Goal: Communication & Community: Answer question/provide support

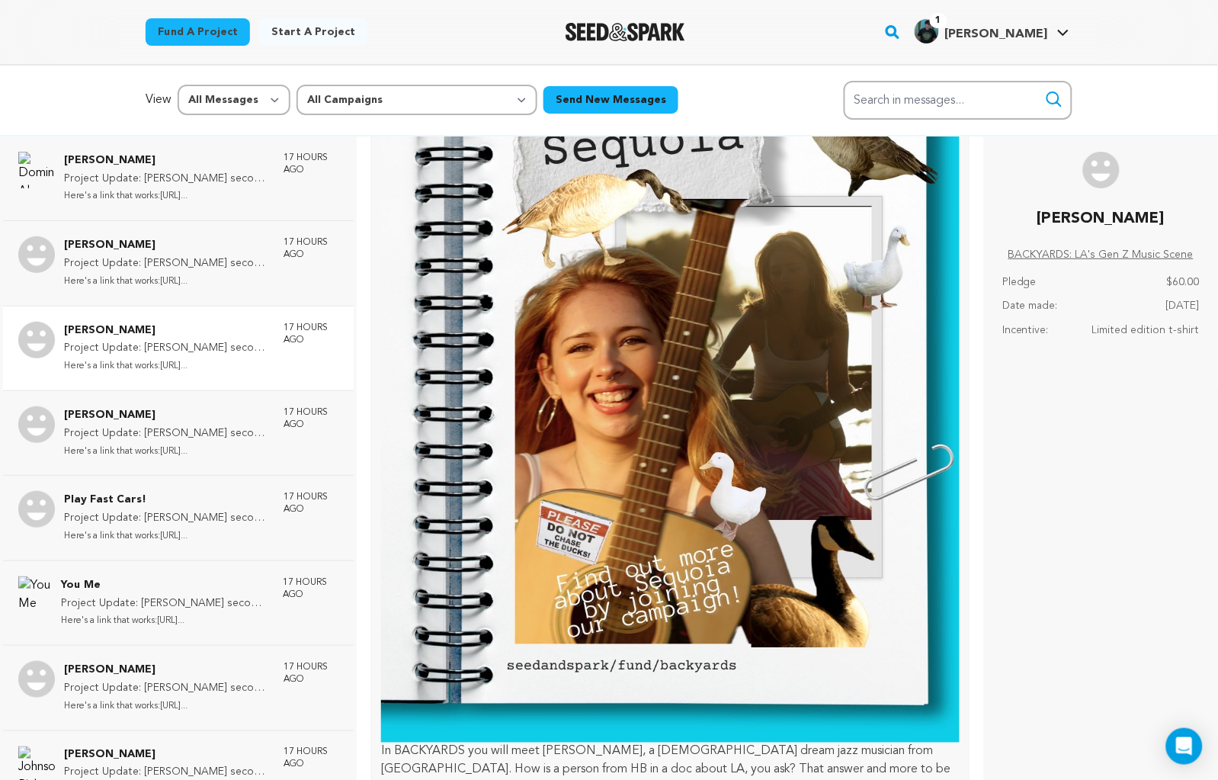
click at [165, 326] on p "Paul Montez McDade" at bounding box center [166, 331] width 204 height 18
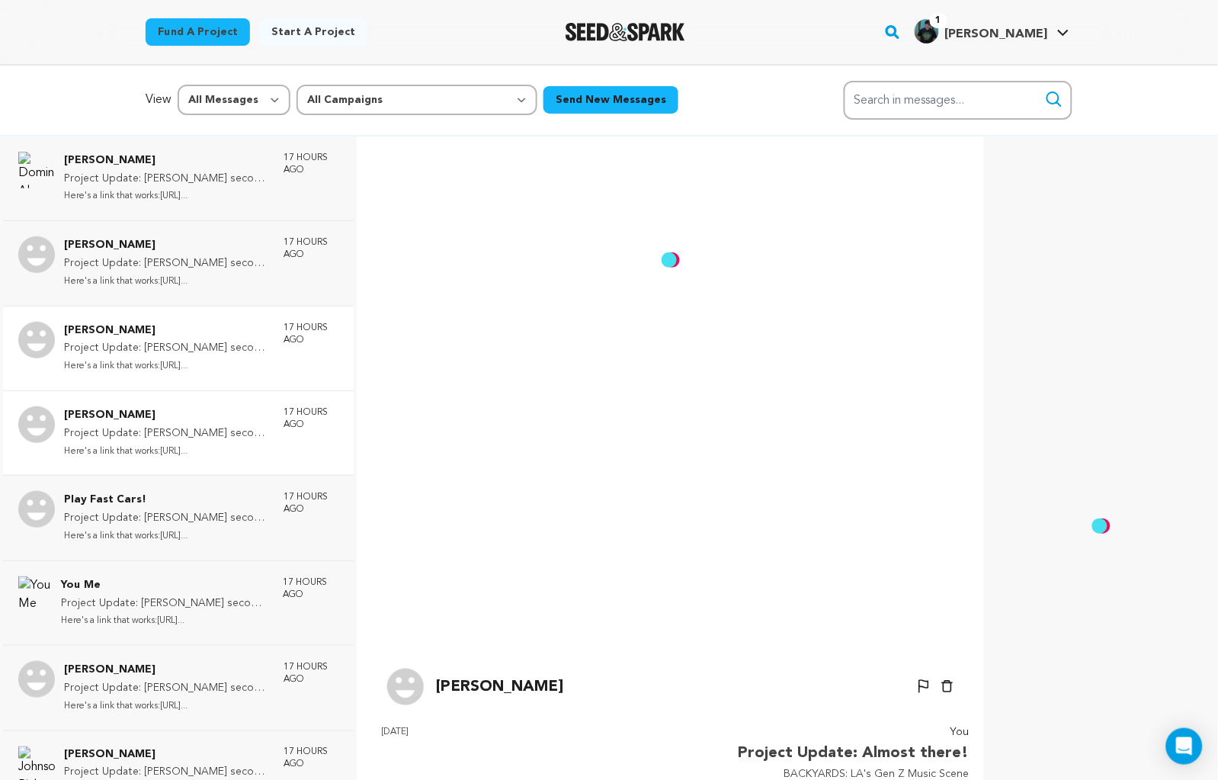
click at [163, 443] on p "Here's a link that works:https://f...." at bounding box center [166, 452] width 204 height 18
click at [710, 81] on div "View All Messages Starred Unread All Campaigns BACKYARDS: LA's Gen Z Music Scen…" at bounding box center [609, 100] width 927 height 39
select select "60660"
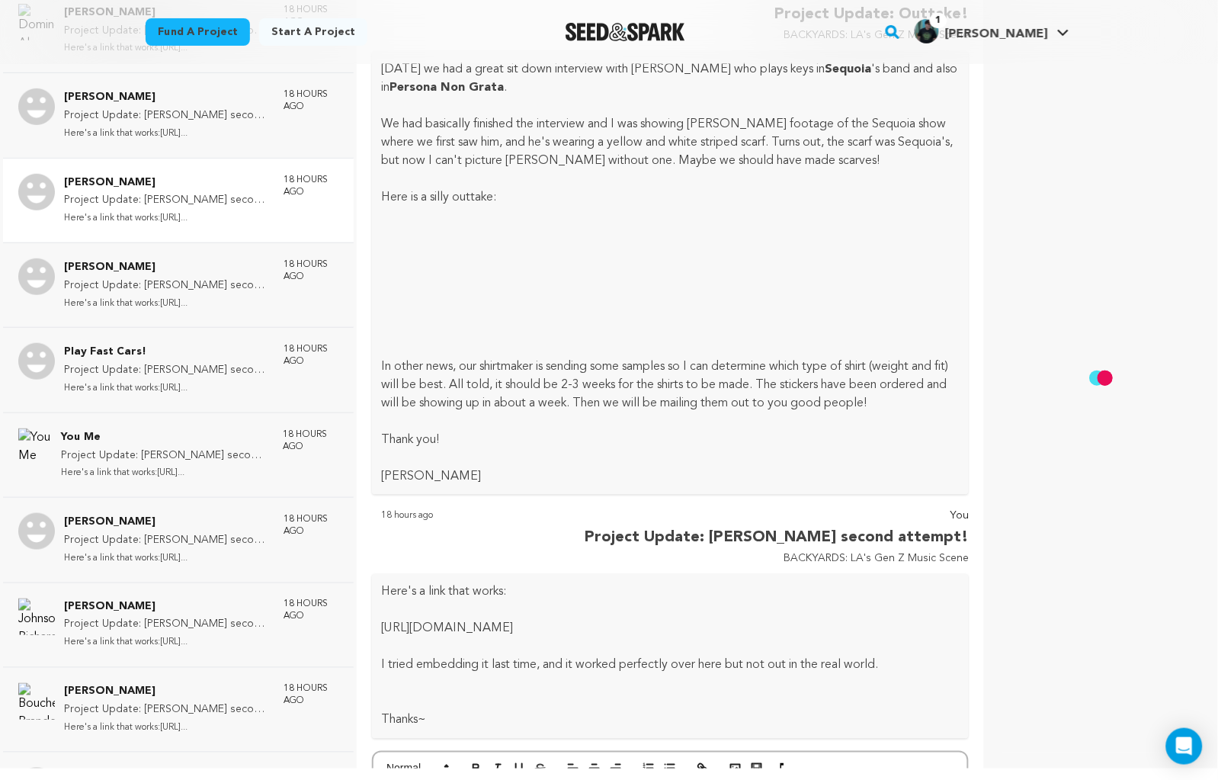
scroll to position [11409, 0]
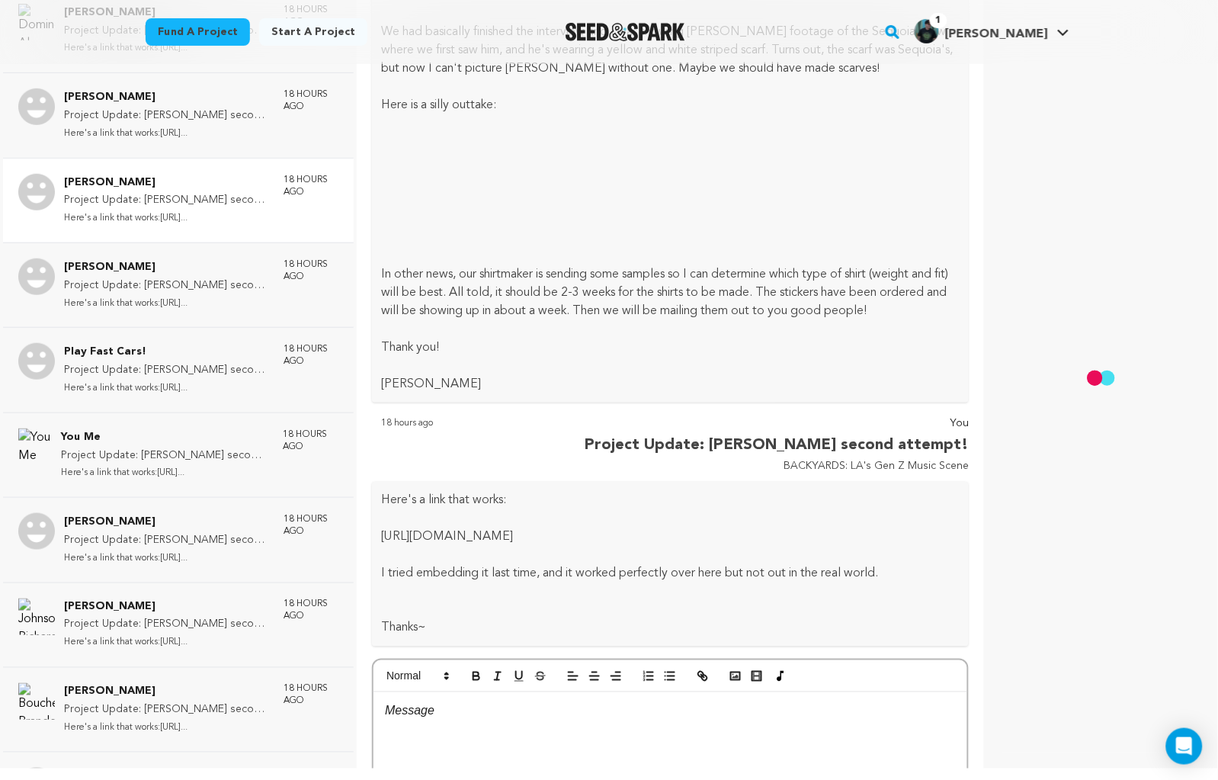
select select "starred"
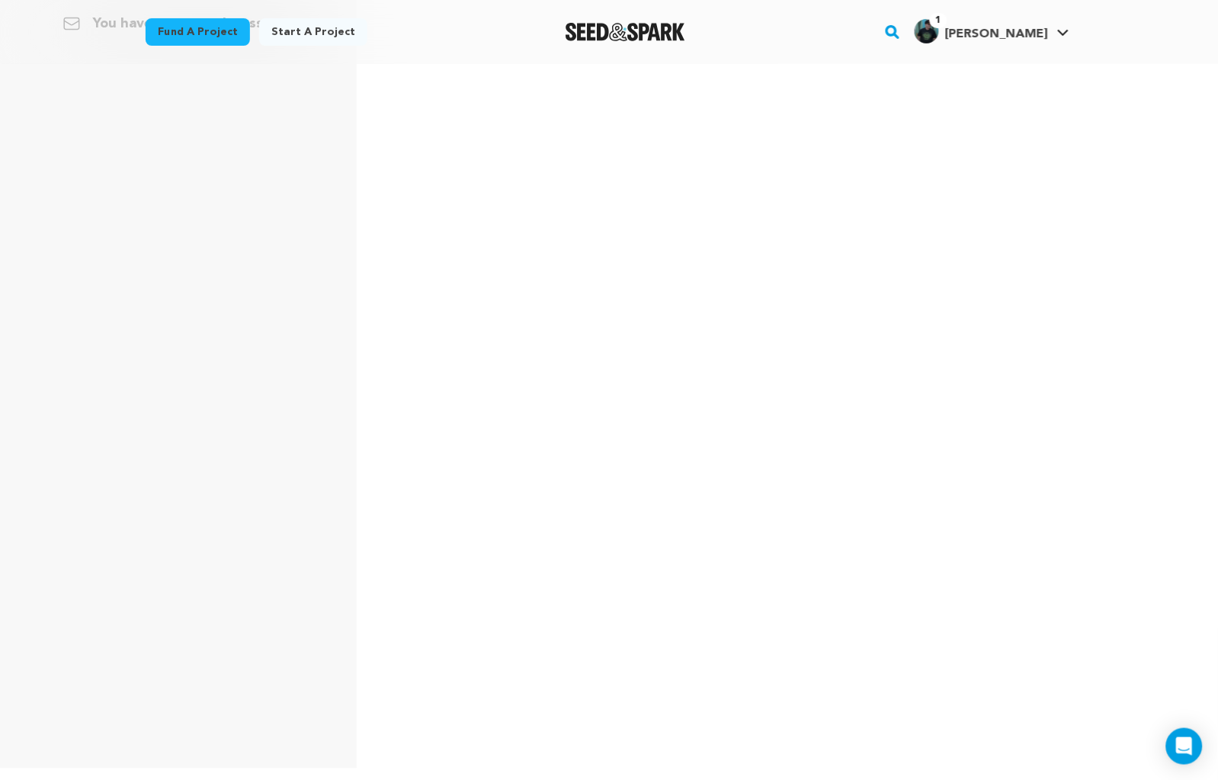
scroll to position [0, 0]
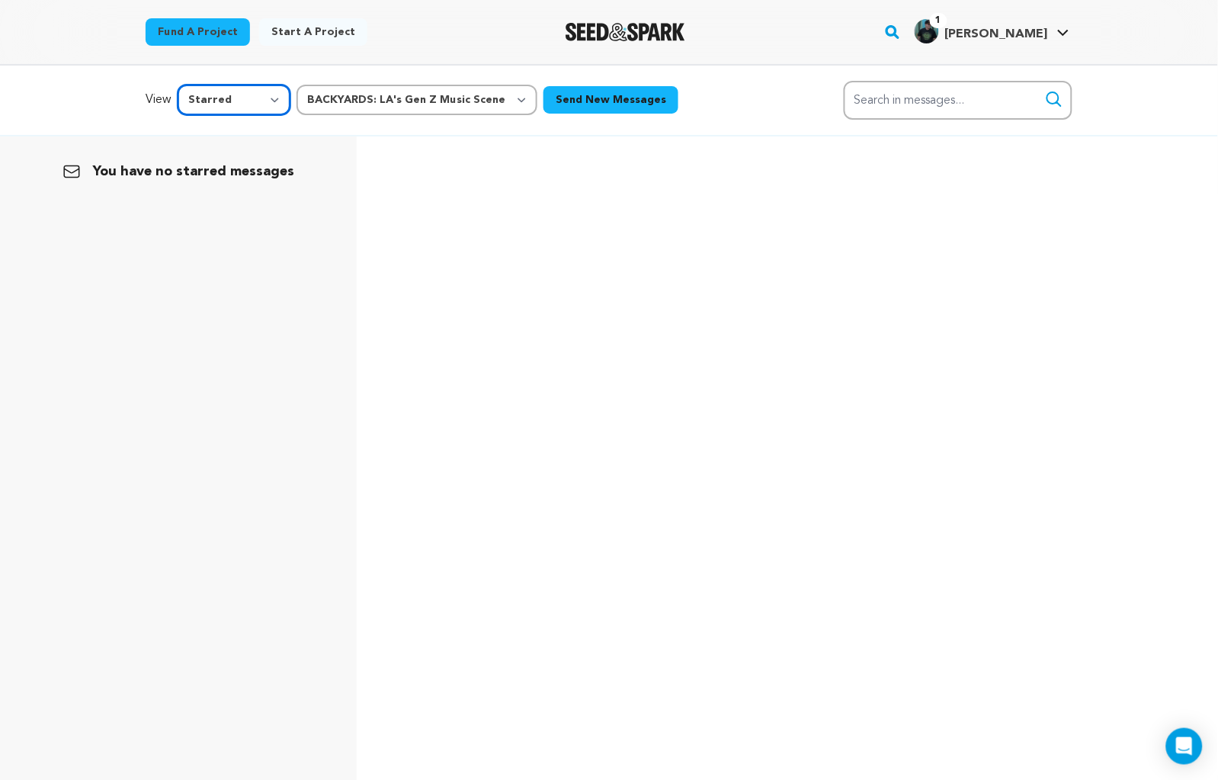
select select
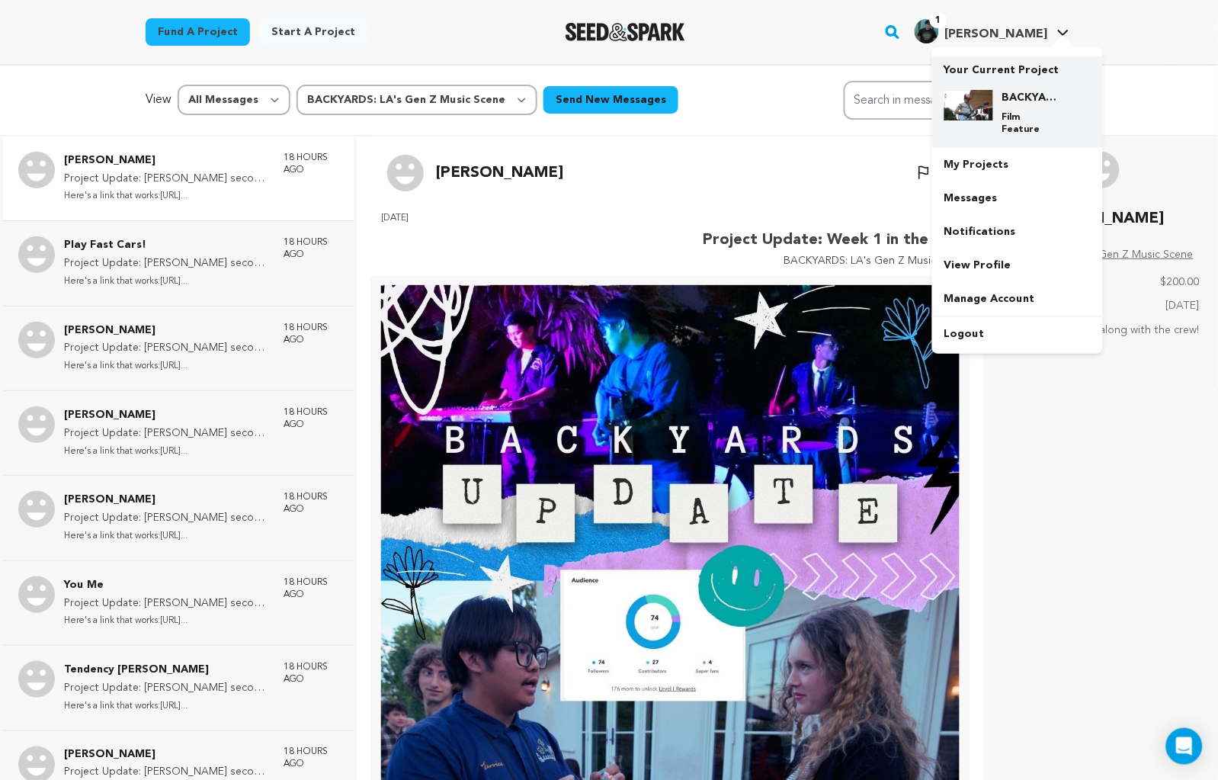
click at [998, 113] on div "BACKYARDS: LA's Gen Z Music Scene Film Feature" at bounding box center [1029, 113] width 73 height 46
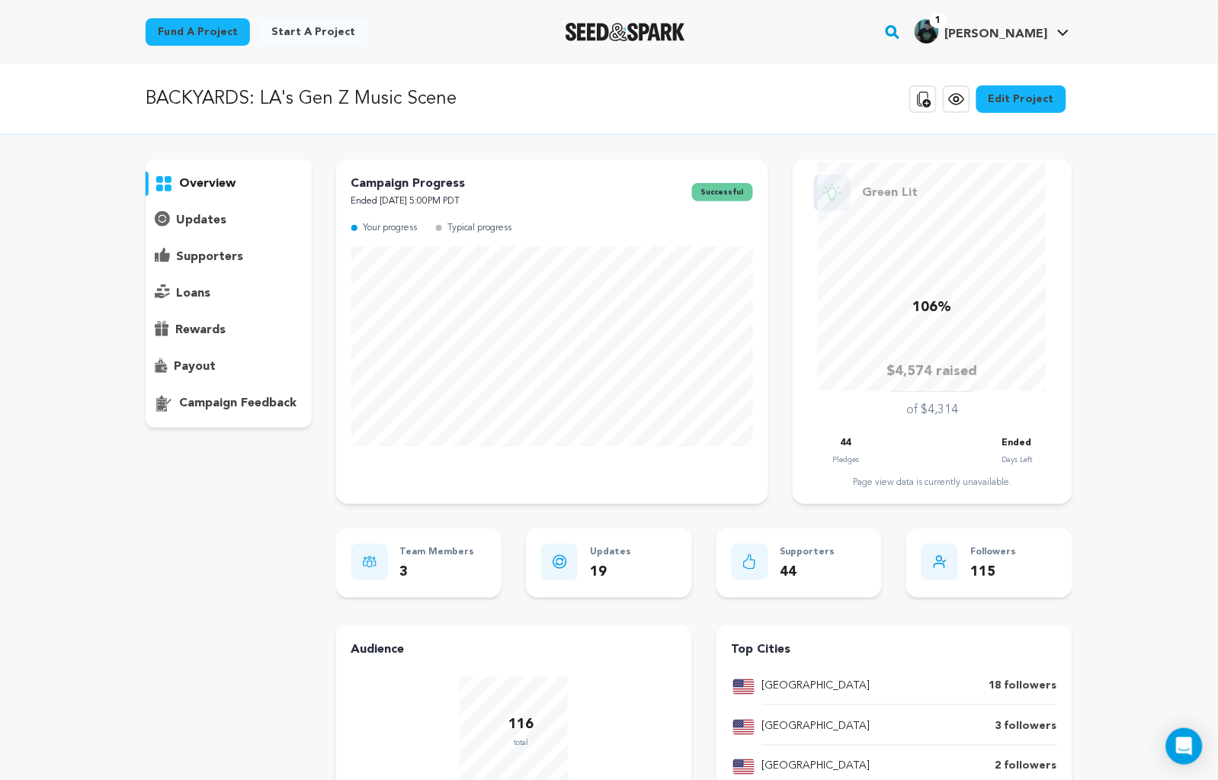
click at [213, 251] on p "supporters" at bounding box center [209, 257] width 67 height 18
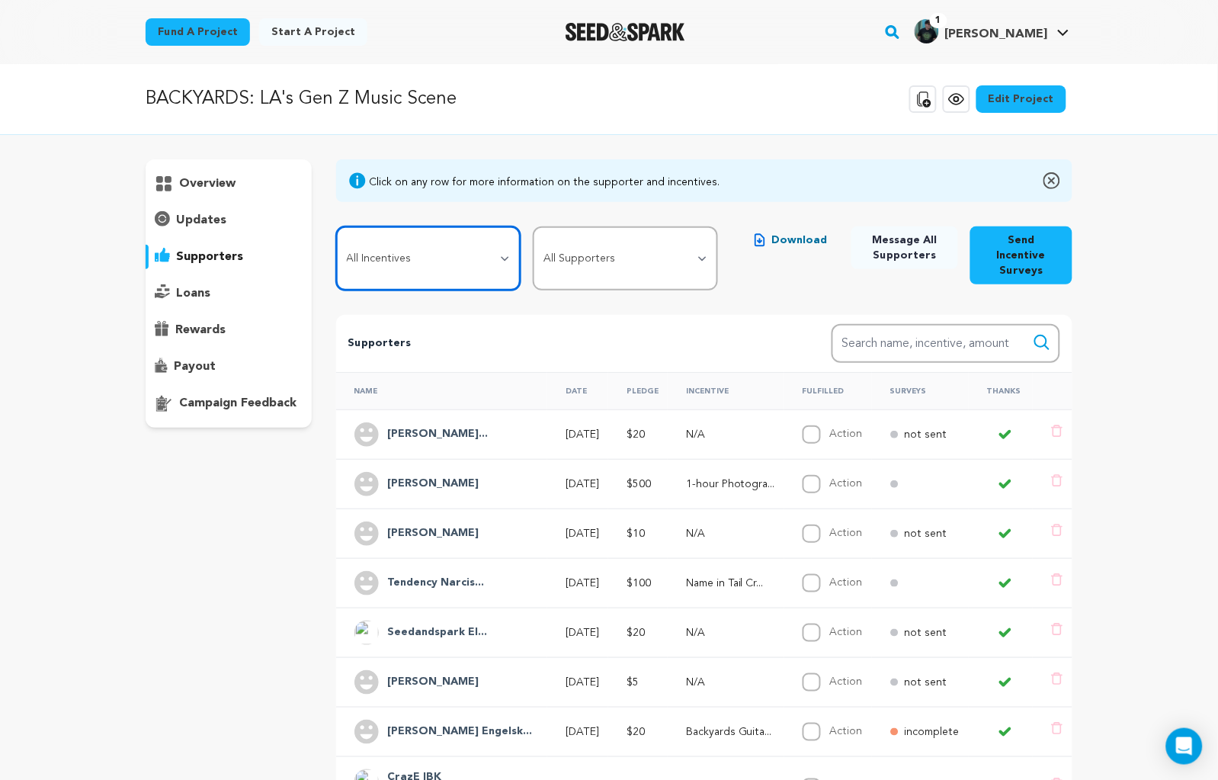
select select "111105"
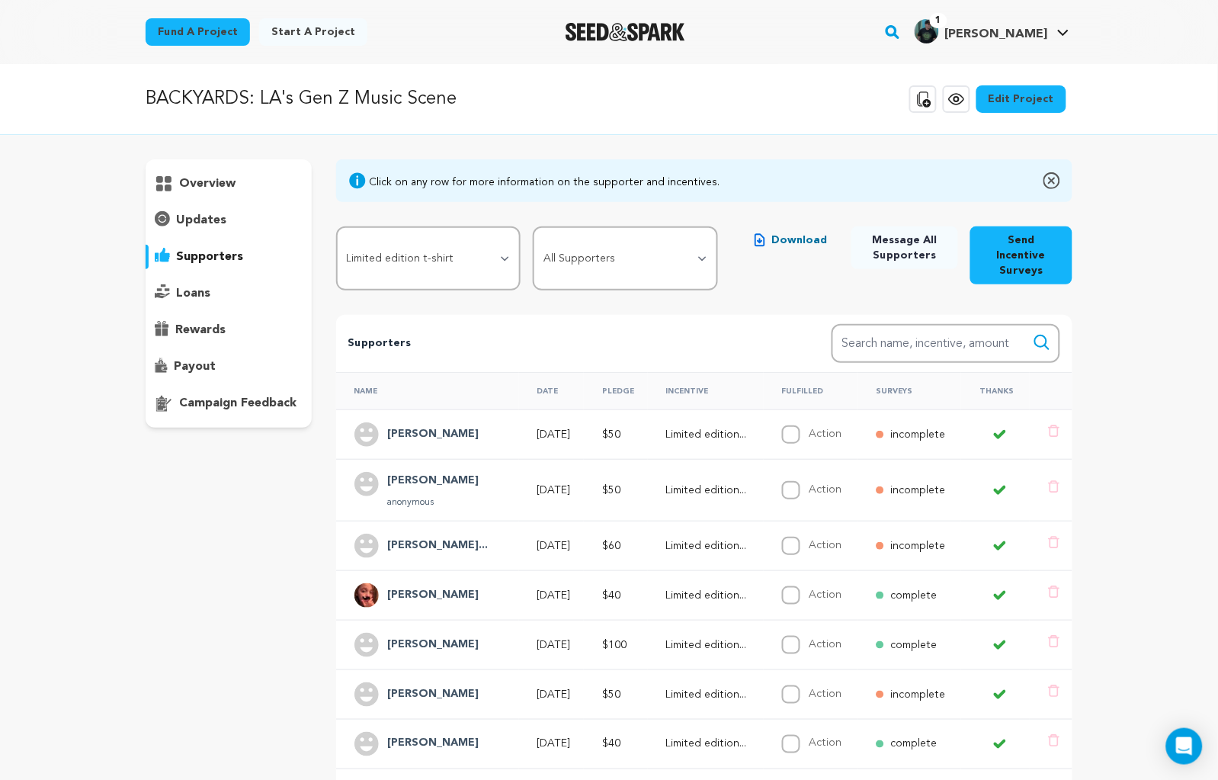
click at [941, 427] on p "incomplete" at bounding box center [917, 434] width 55 height 15
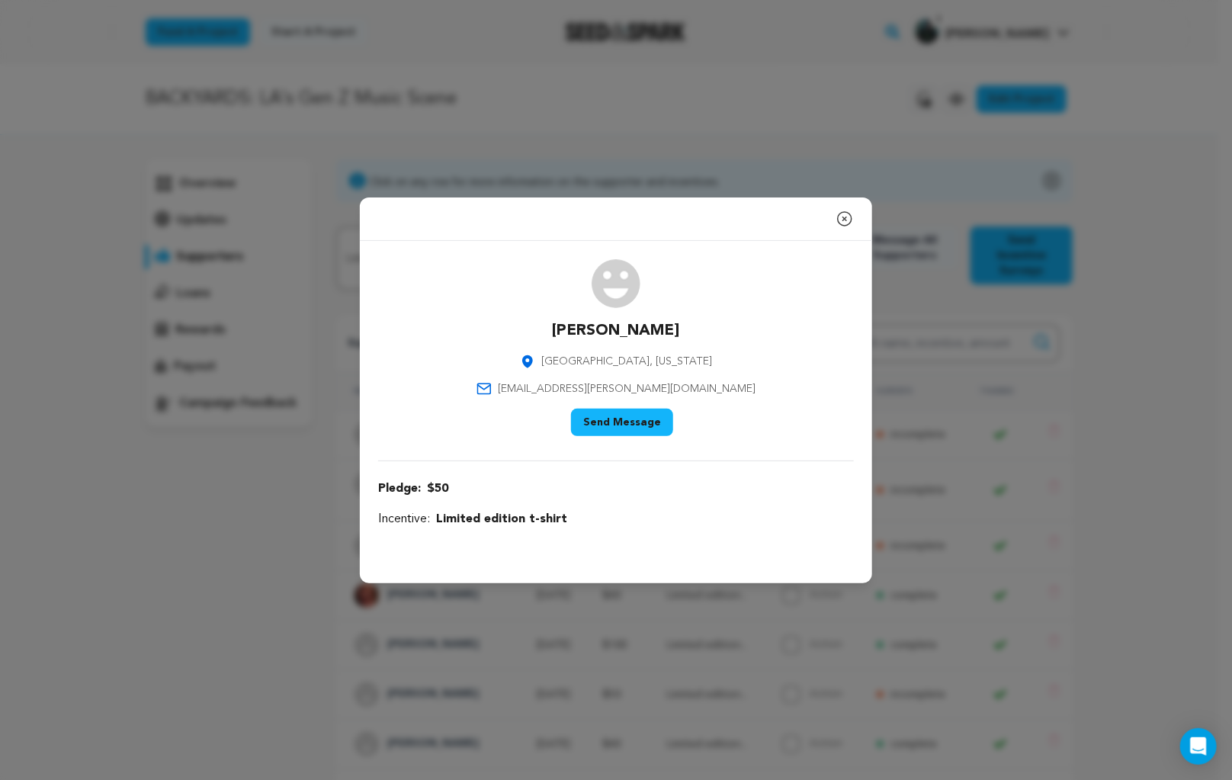
click at [621, 425] on button "Send Message" at bounding box center [622, 422] width 102 height 27
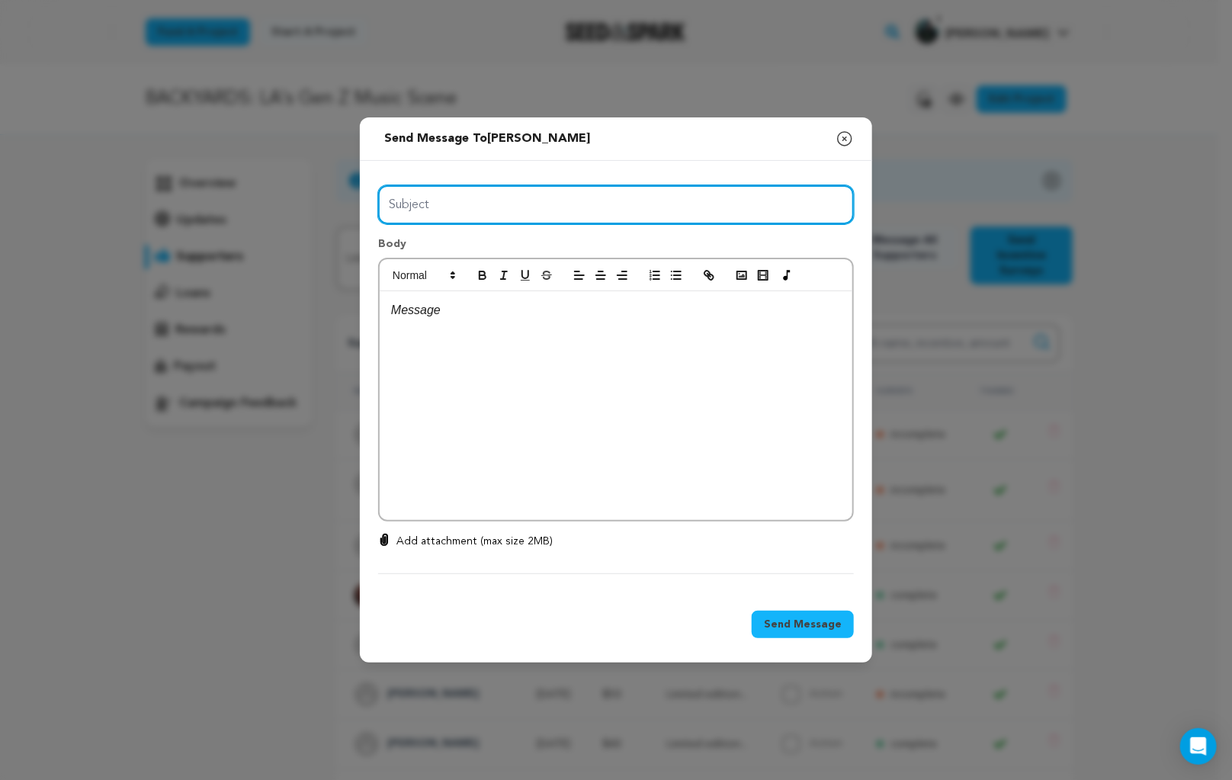
click at [614, 213] on input "Subject" at bounding box center [616, 204] width 476 height 39
type input "size"
click at [672, 398] on div at bounding box center [616, 405] width 473 height 229
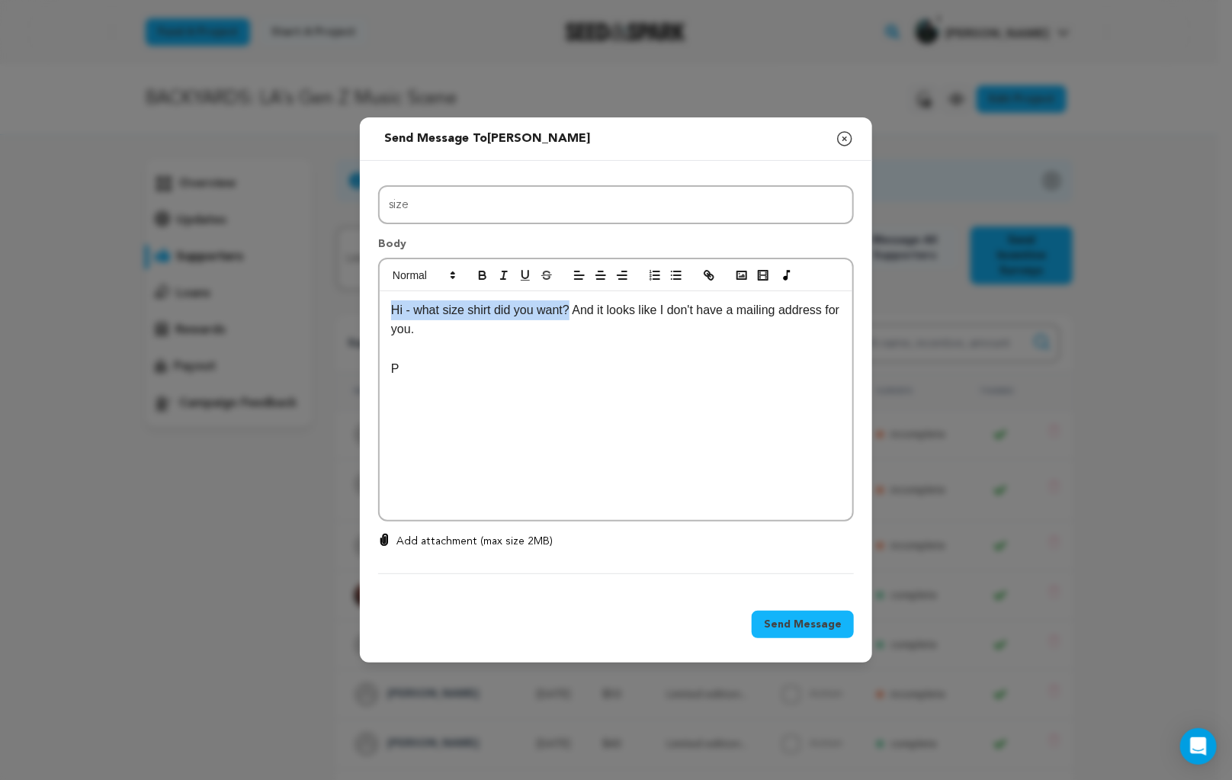
drag, startPoint x: 418, startPoint y: 309, endPoint x: 577, endPoint y: 301, distance: 158.7
click at [577, 301] on div "Hi - what size shirt did you want? And it looks like I don't have a mailing add…" at bounding box center [616, 405] width 473 height 229
copy p "Hi - what size shirt did you want?"
click at [423, 341] on p at bounding box center [616, 349] width 450 height 20
click at [794, 620] on span "Send Message" at bounding box center [803, 624] width 78 height 15
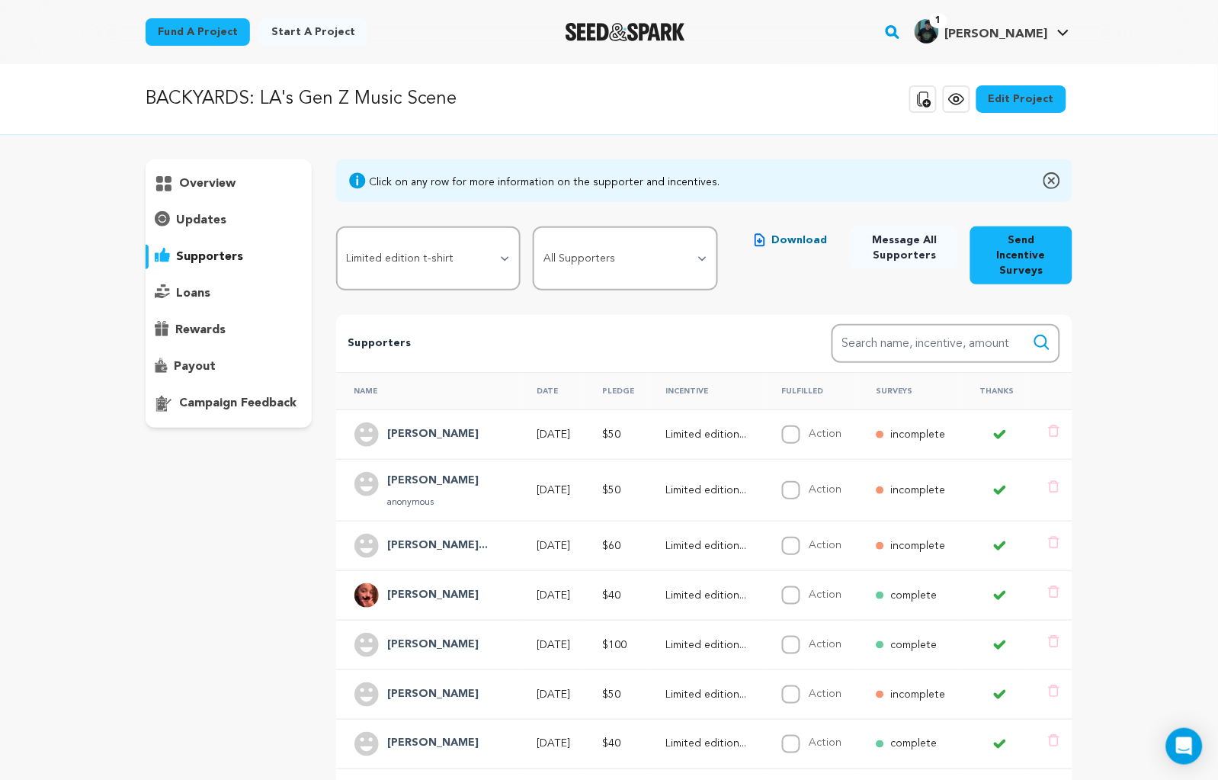
click at [918, 482] on p "incomplete" at bounding box center [917, 489] width 55 height 15
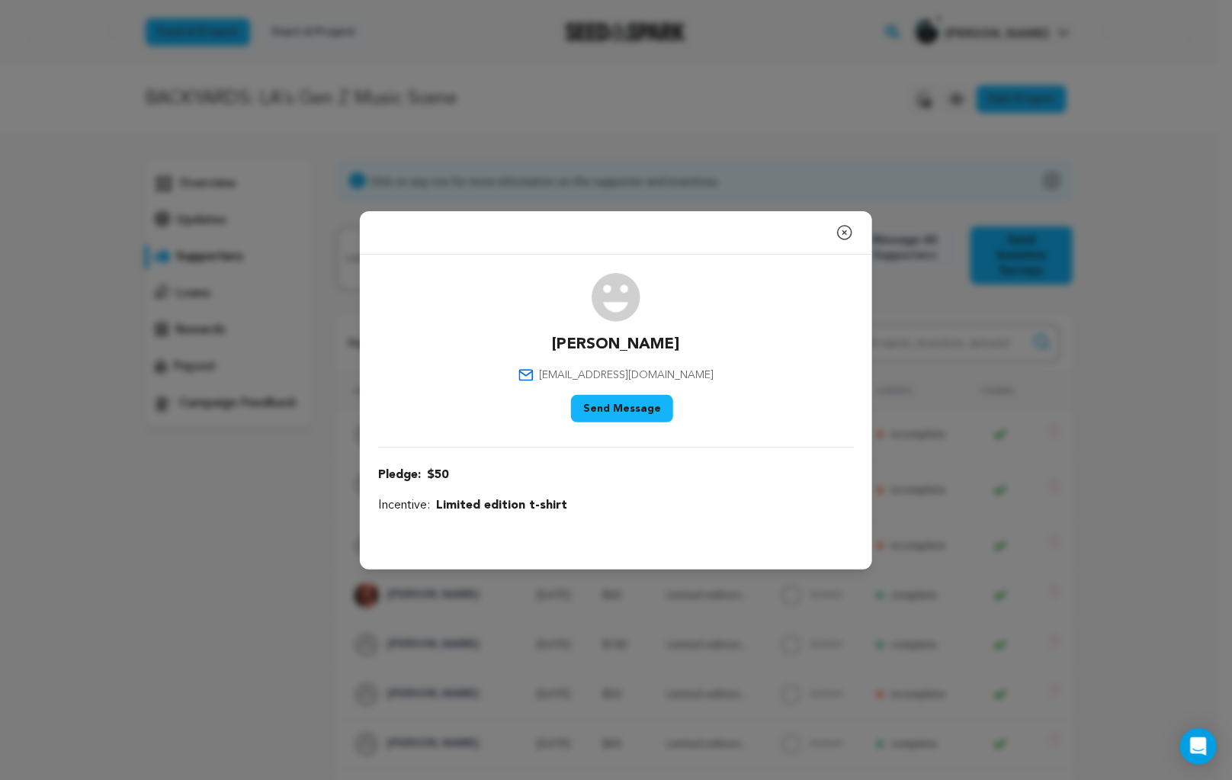
click at [663, 525] on div "[PERSON_NAME] [EMAIL_ADDRESS][DOMAIN_NAME] Say Thank You Send Message Pledge:" at bounding box center [616, 394] width 512 height 278
click at [637, 407] on button "Send Message" at bounding box center [622, 408] width 102 height 27
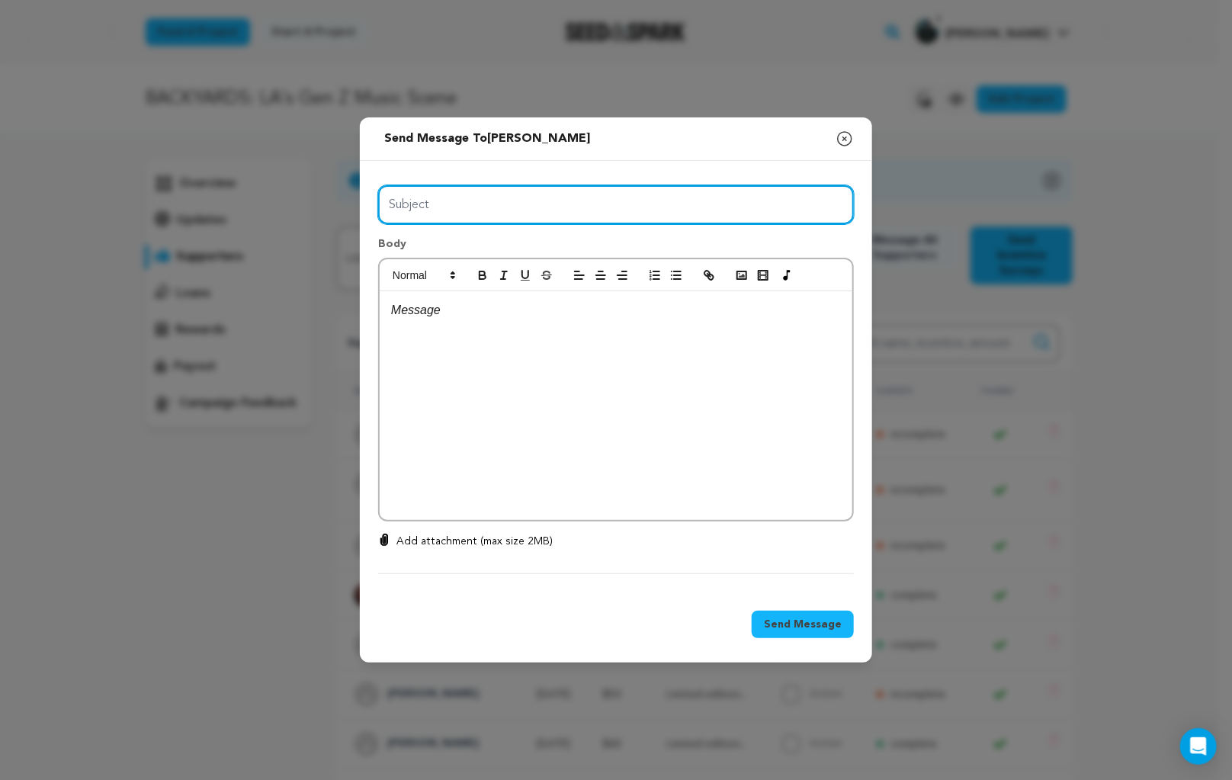
click at [556, 204] on input "Subject" at bounding box center [616, 204] width 476 height 39
type input "size?"
click at [610, 372] on div at bounding box center [616, 405] width 473 height 229
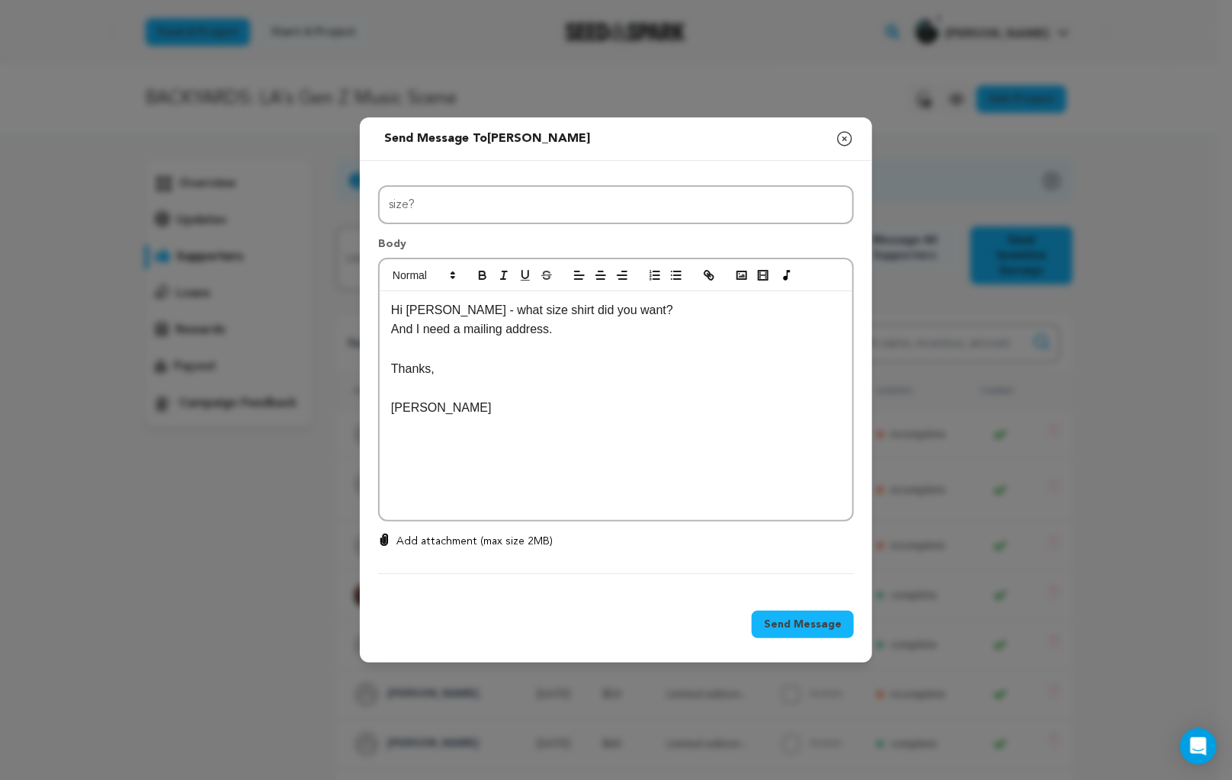
click at [806, 620] on span "Send Message" at bounding box center [803, 624] width 78 height 15
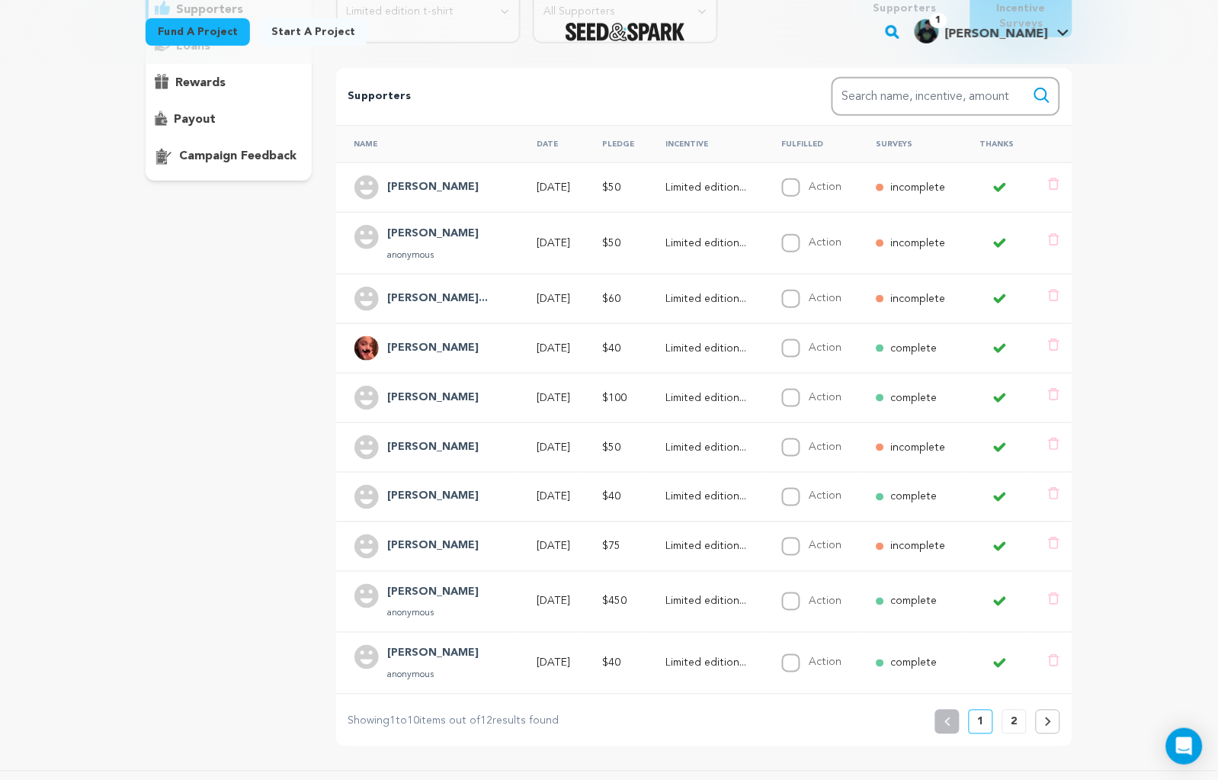
scroll to position [252, 0]
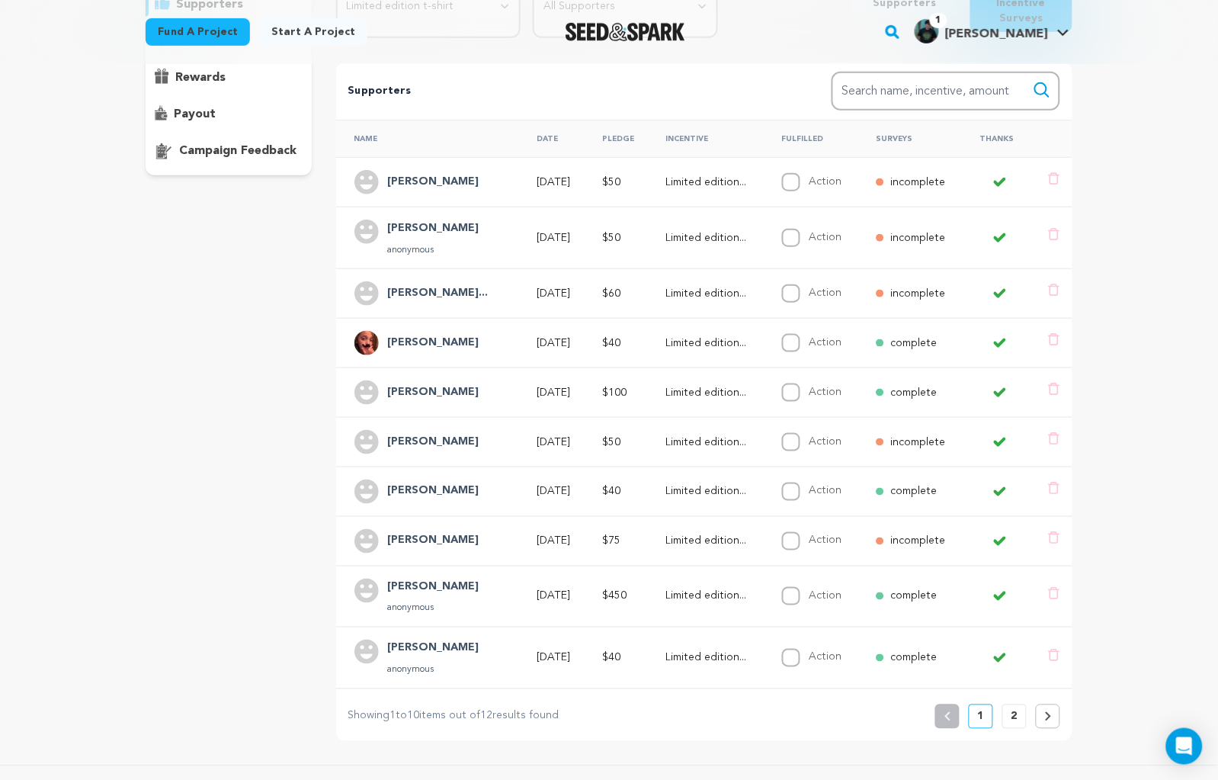
click at [415, 482] on h4 "[PERSON_NAME]" at bounding box center [433, 491] width 91 height 18
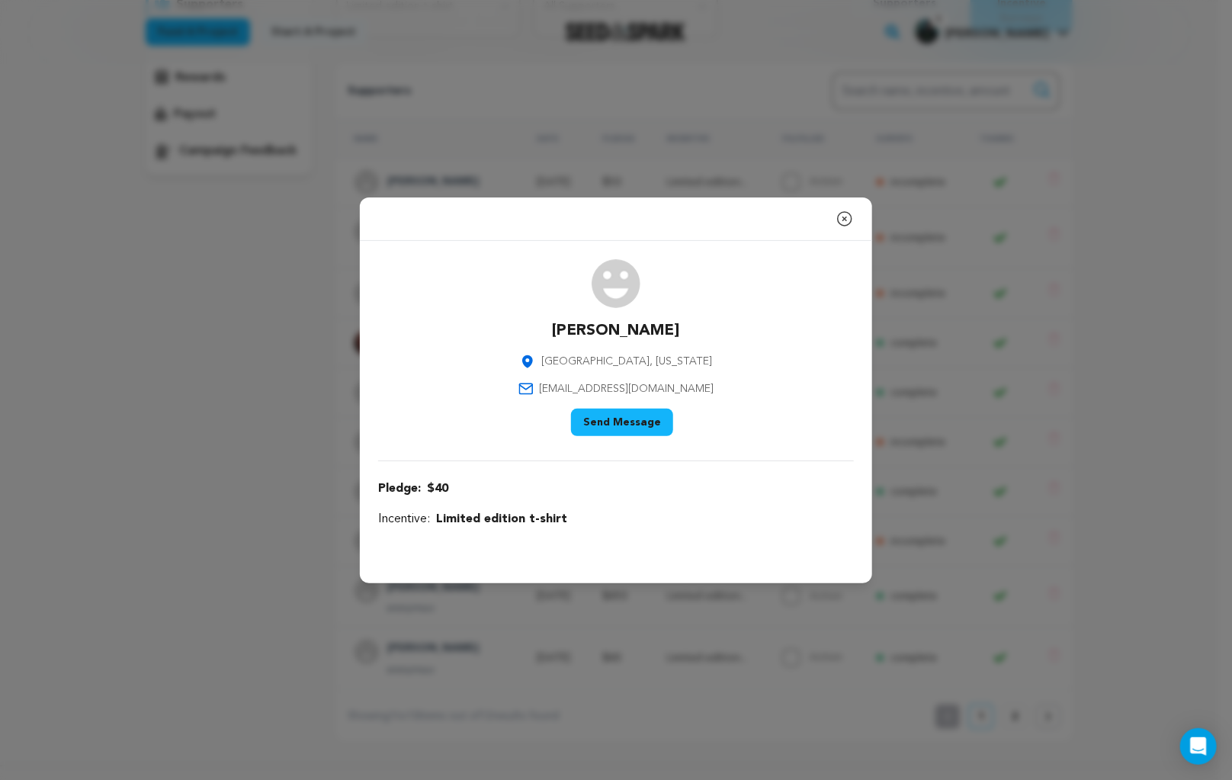
click at [641, 428] on button "Send Message" at bounding box center [622, 422] width 102 height 27
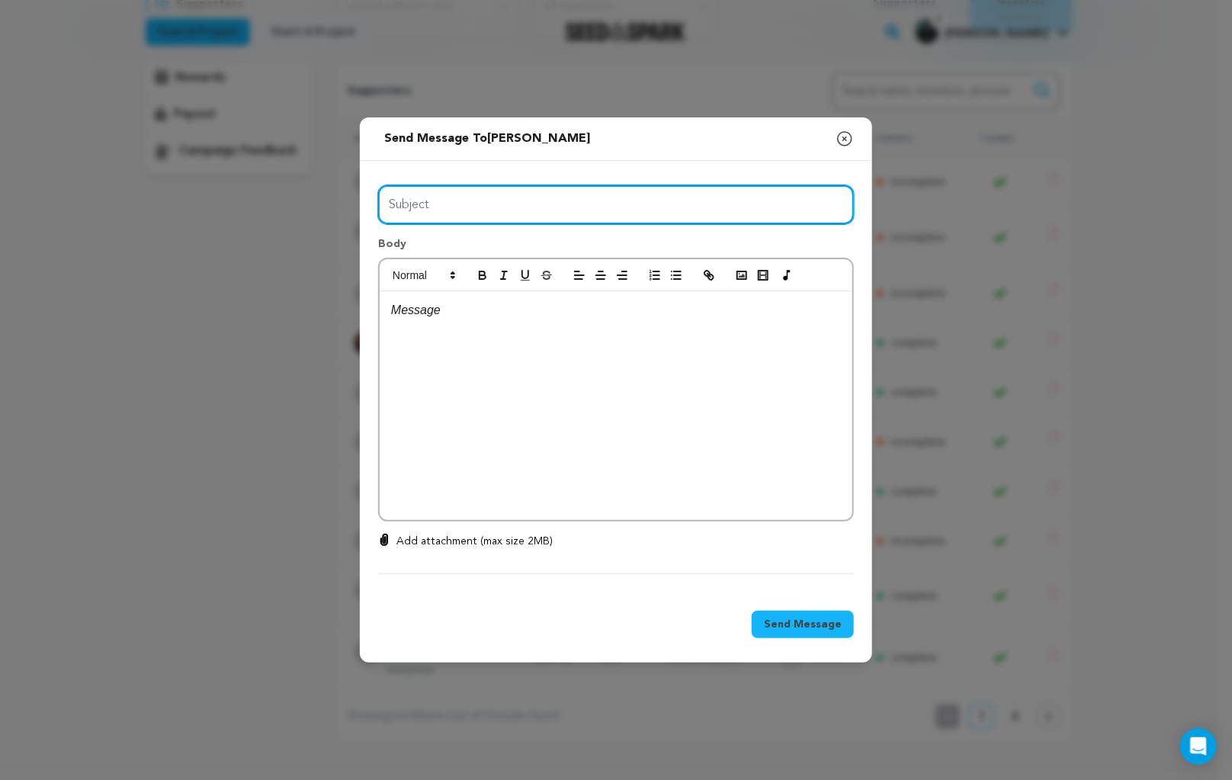
click at [541, 207] on input "Subject" at bounding box center [616, 204] width 476 height 39
type input "Size?"
click at [570, 404] on div at bounding box center [616, 405] width 473 height 229
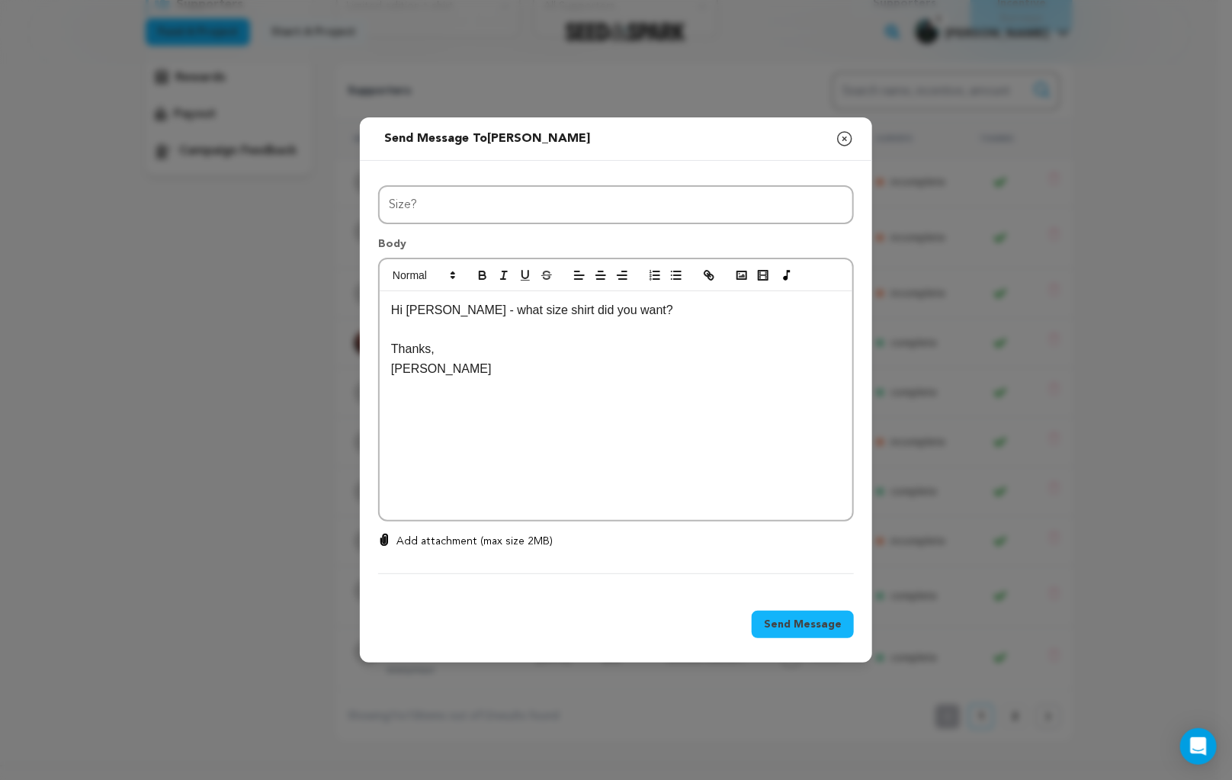
click at [784, 620] on span "Send Message" at bounding box center [803, 624] width 78 height 15
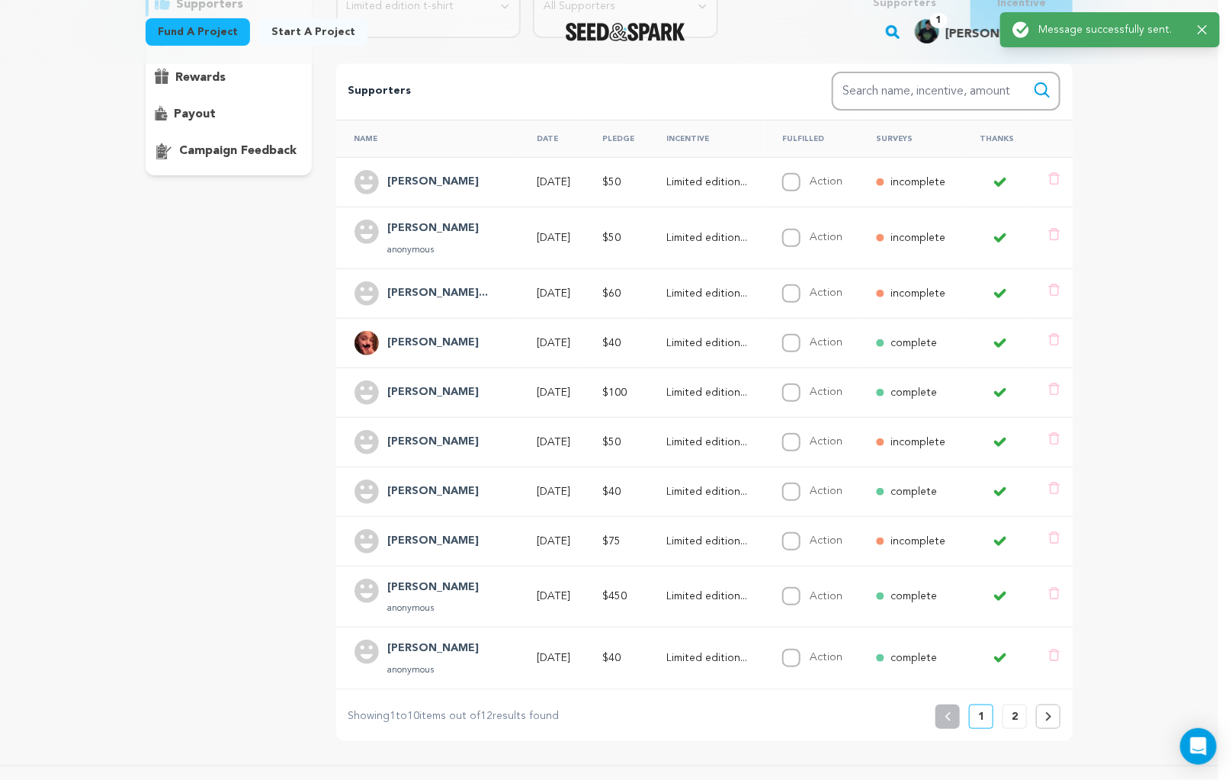
click at [920, 335] on p "complete" at bounding box center [913, 342] width 46 height 15
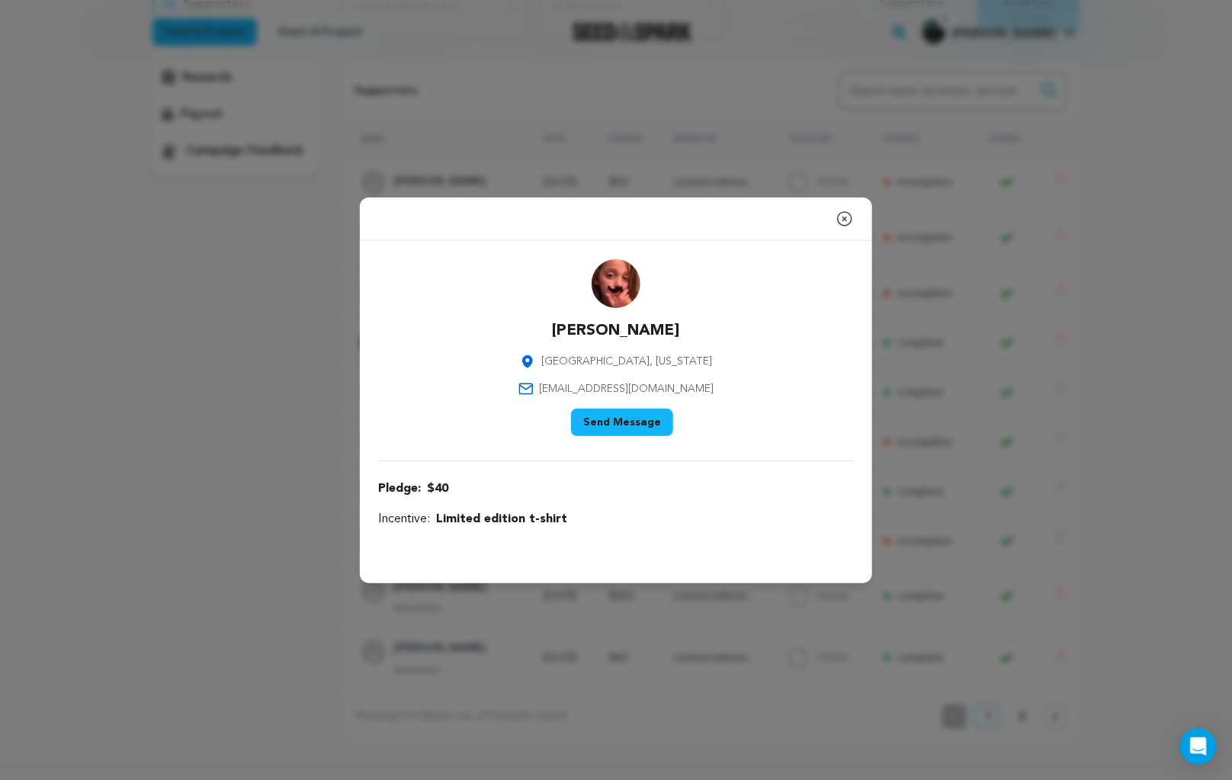
click at [846, 216] on icon "button" at bounding box center [844, 219] width 18 height 18
